Goal: Task Accomplishment & Management: Use online tool/utility

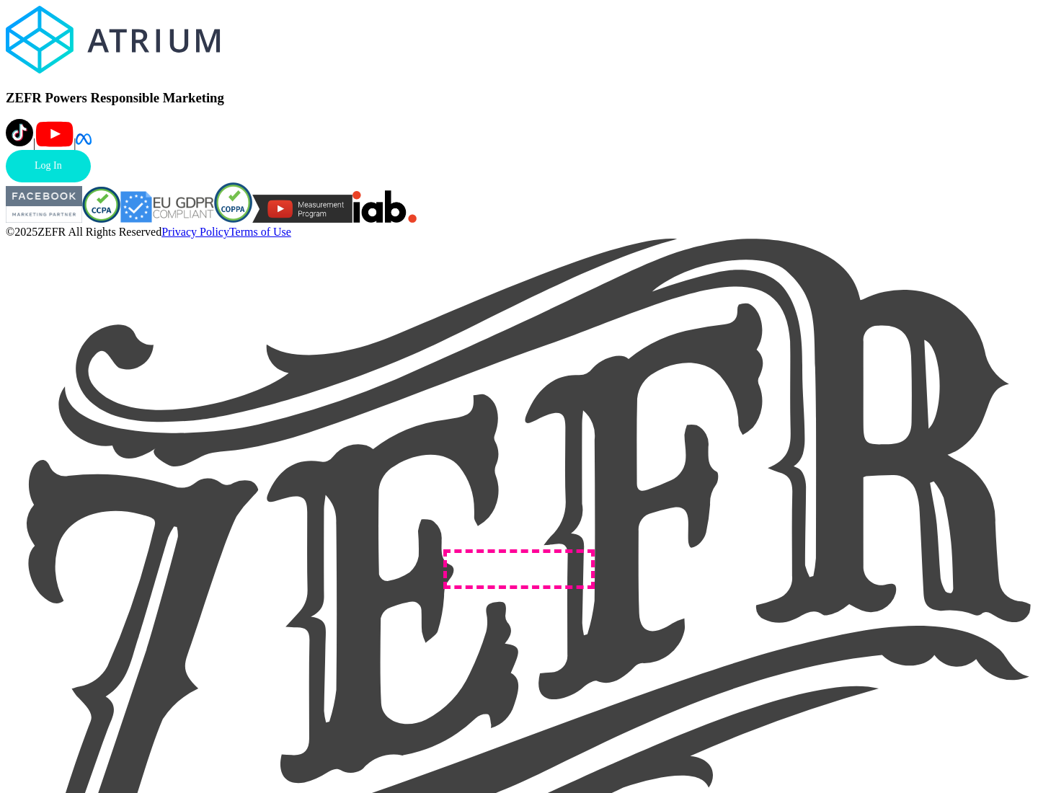
click at [91, 182] on link "Log In" at bounding box center [48, 166] width 85 height 32
